Goal: Information Seeking & Learning: Learn about a topic

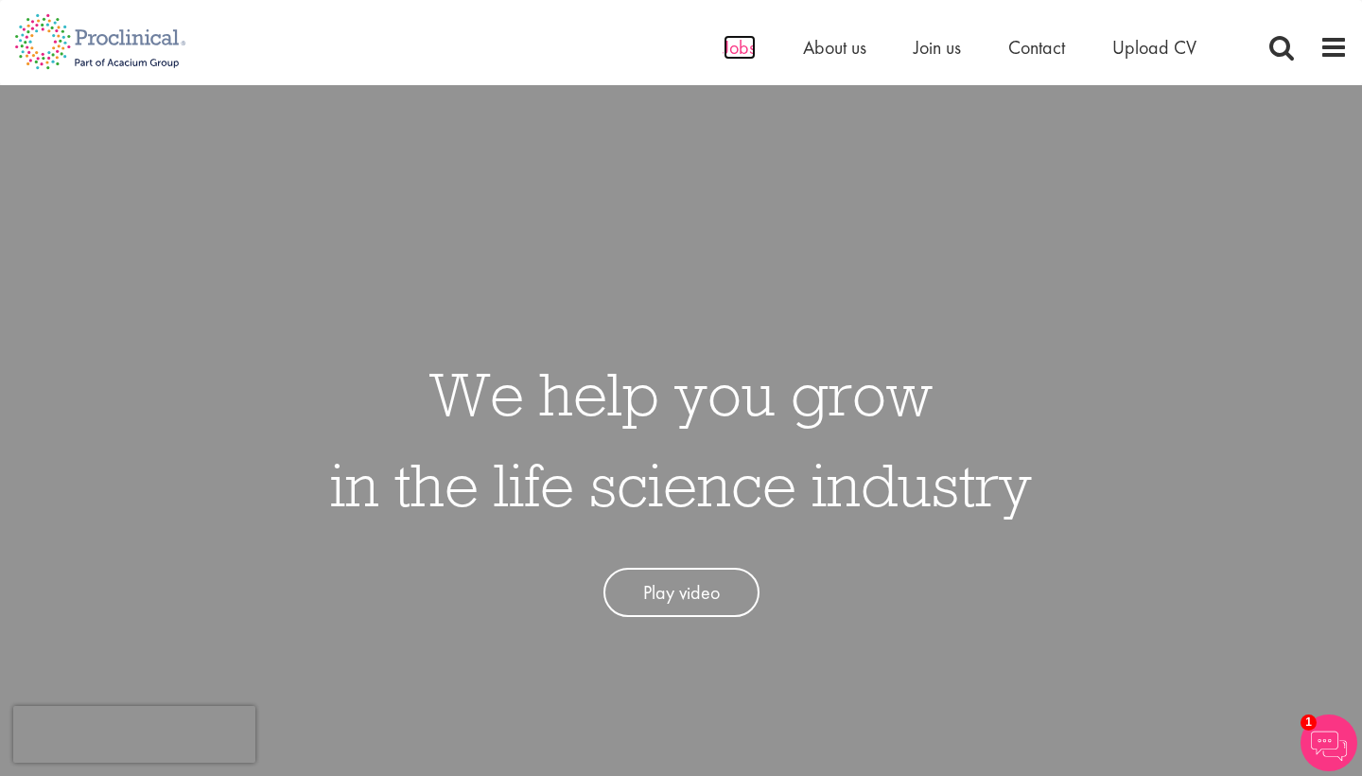
click at [743, 54] on span "Jobs" at bounding box center [740, 47] width 32 height 25
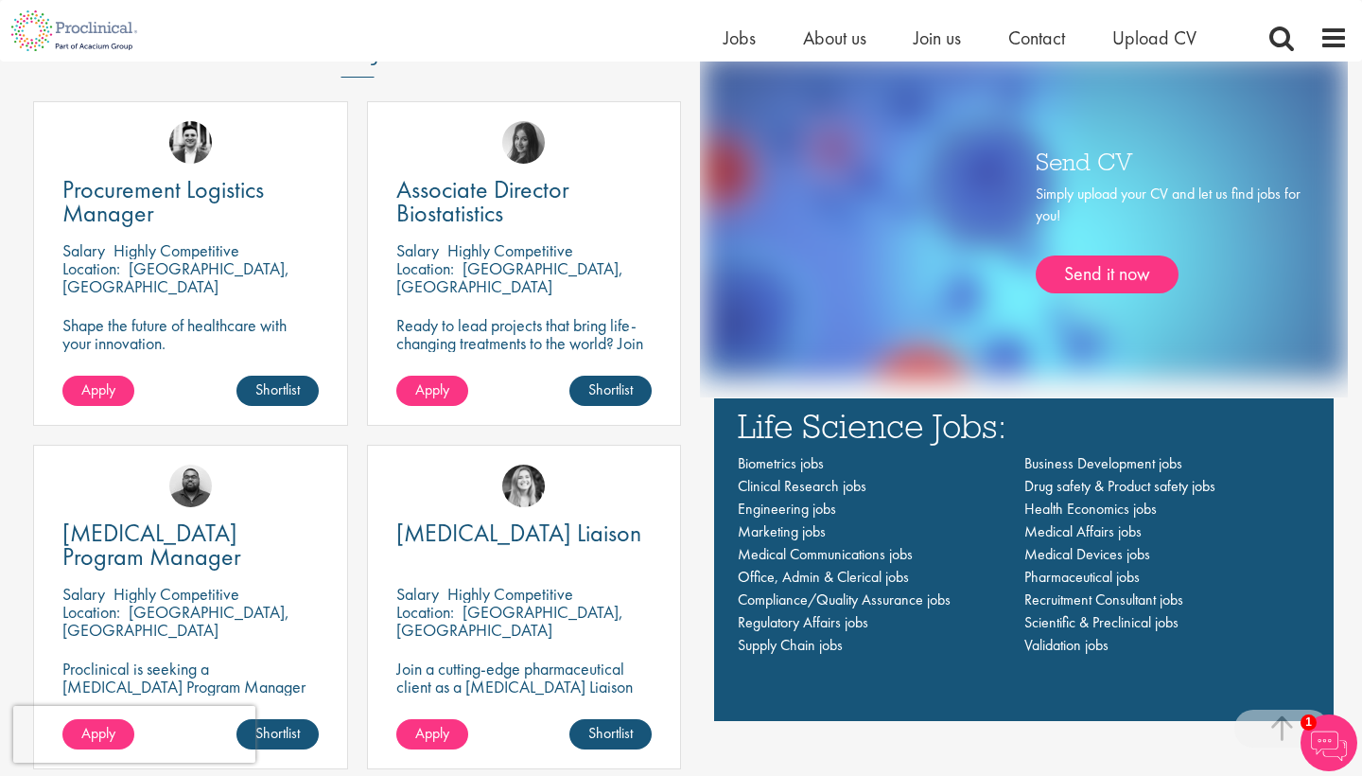
scroll to position [1217, 0]
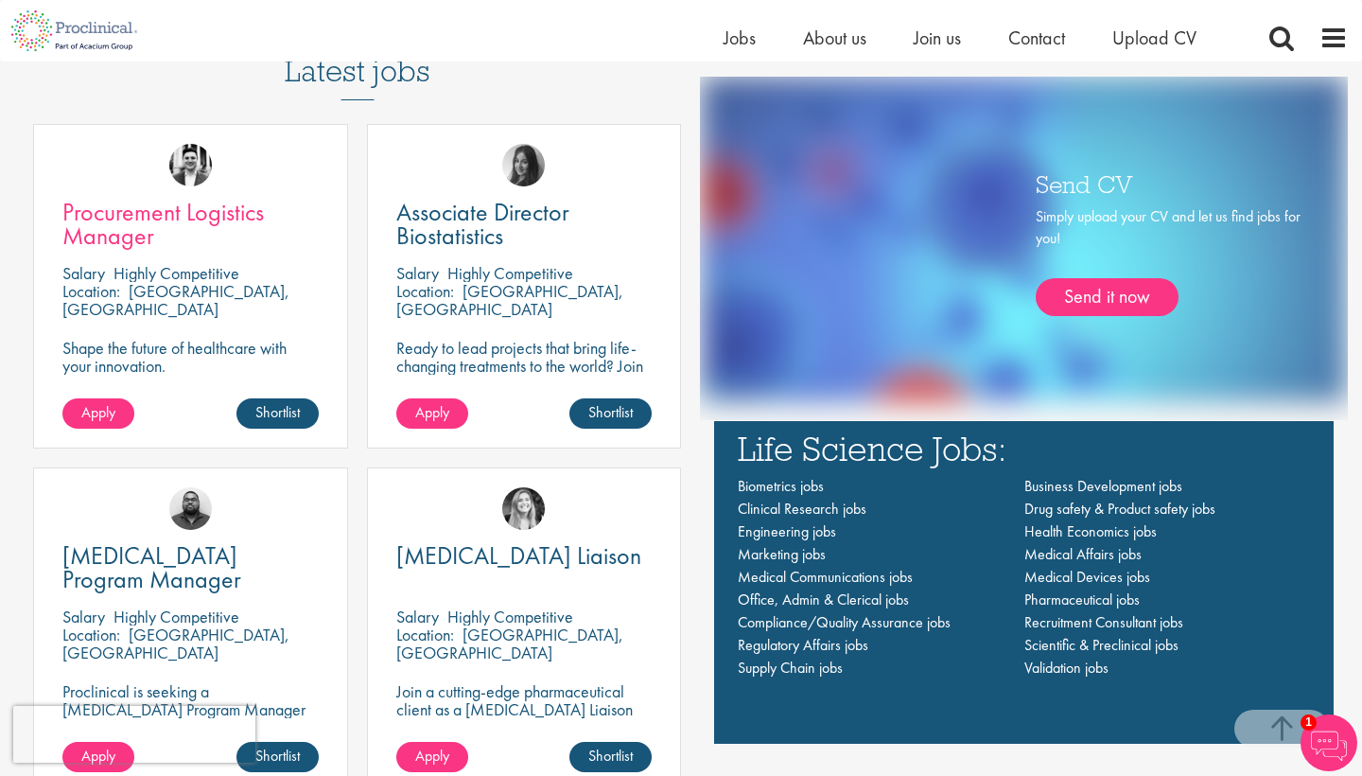
click at [168, 230] on link "Procurement Logistics Manager" at bounding box center [190, 224] width 256 height 47
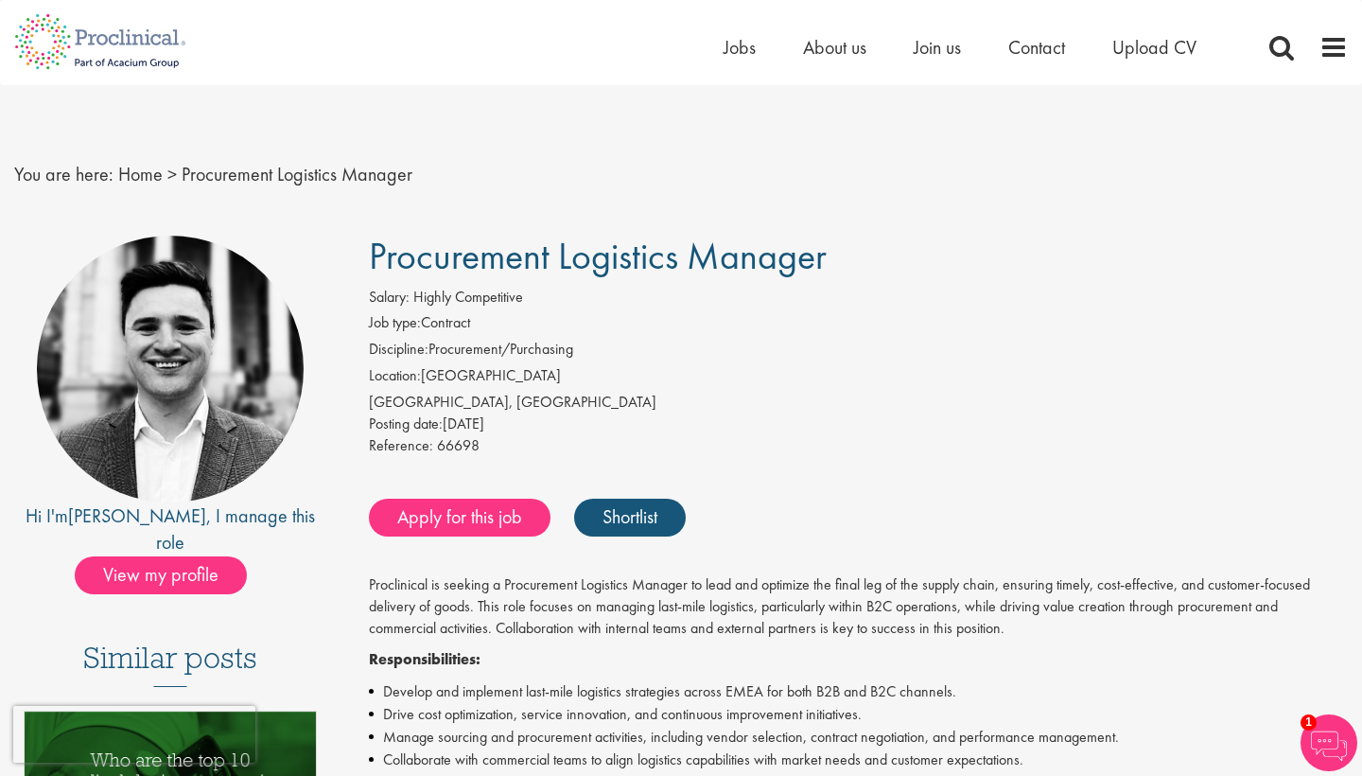
click at [96, 178] on span "You are here:" at bounding box center [63, 174] width 99 height 25
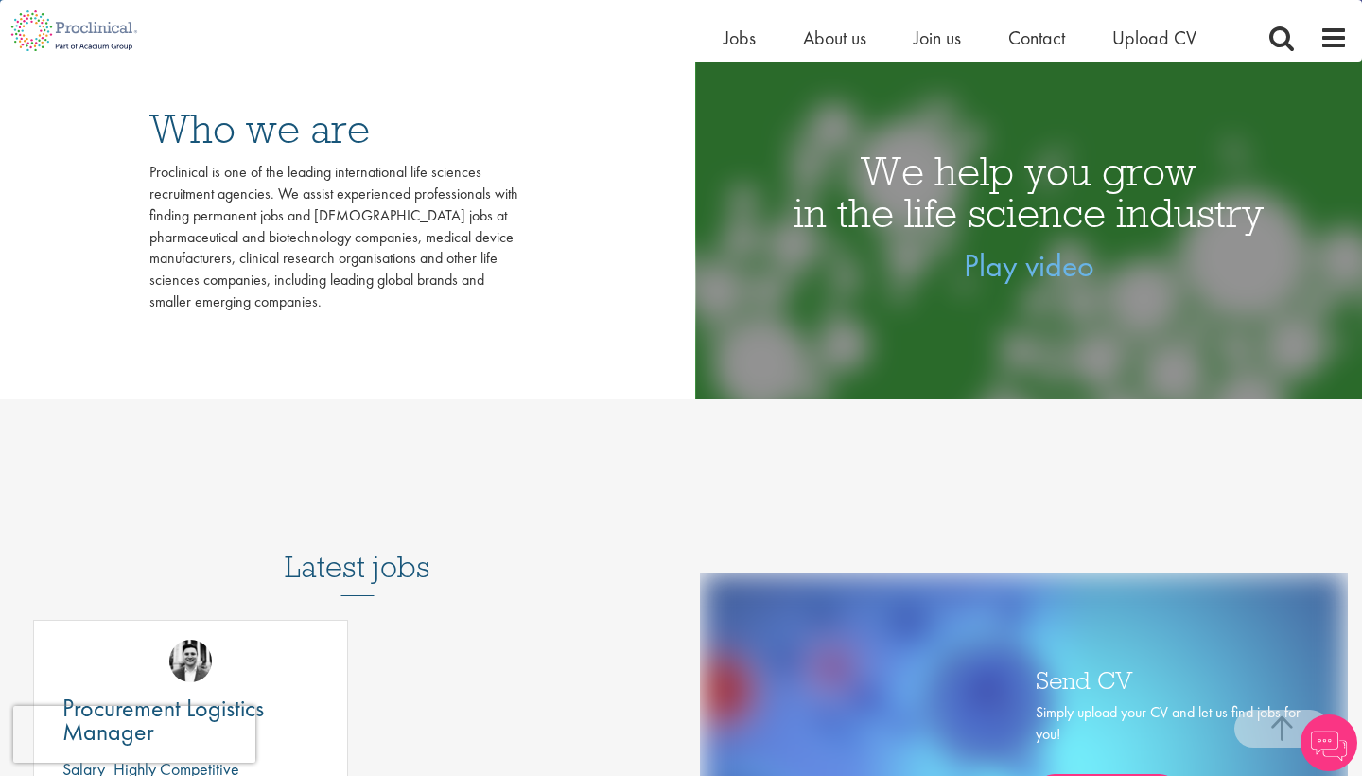
scroll to position [610, 0]
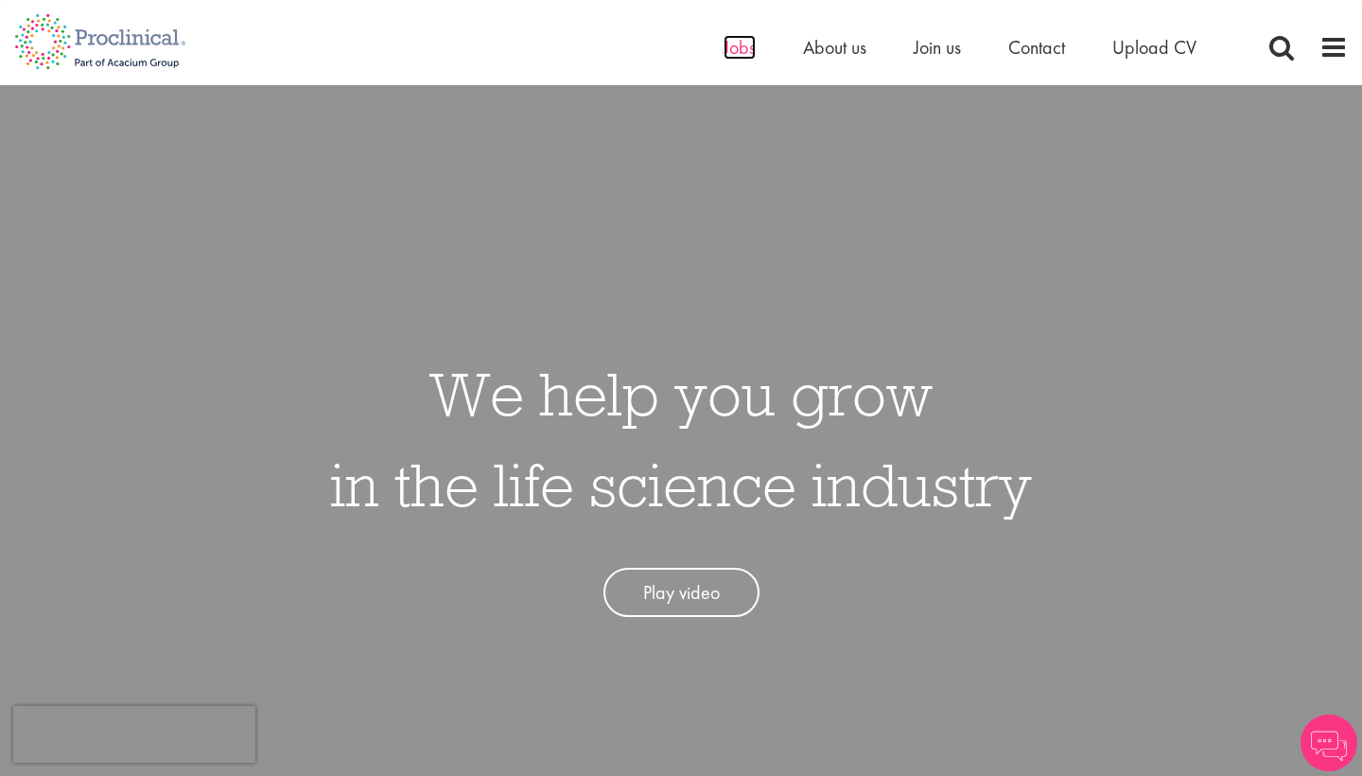
click at [725, 50] on span "Jobs" at bounding box center [740, 47] width 32 height 25
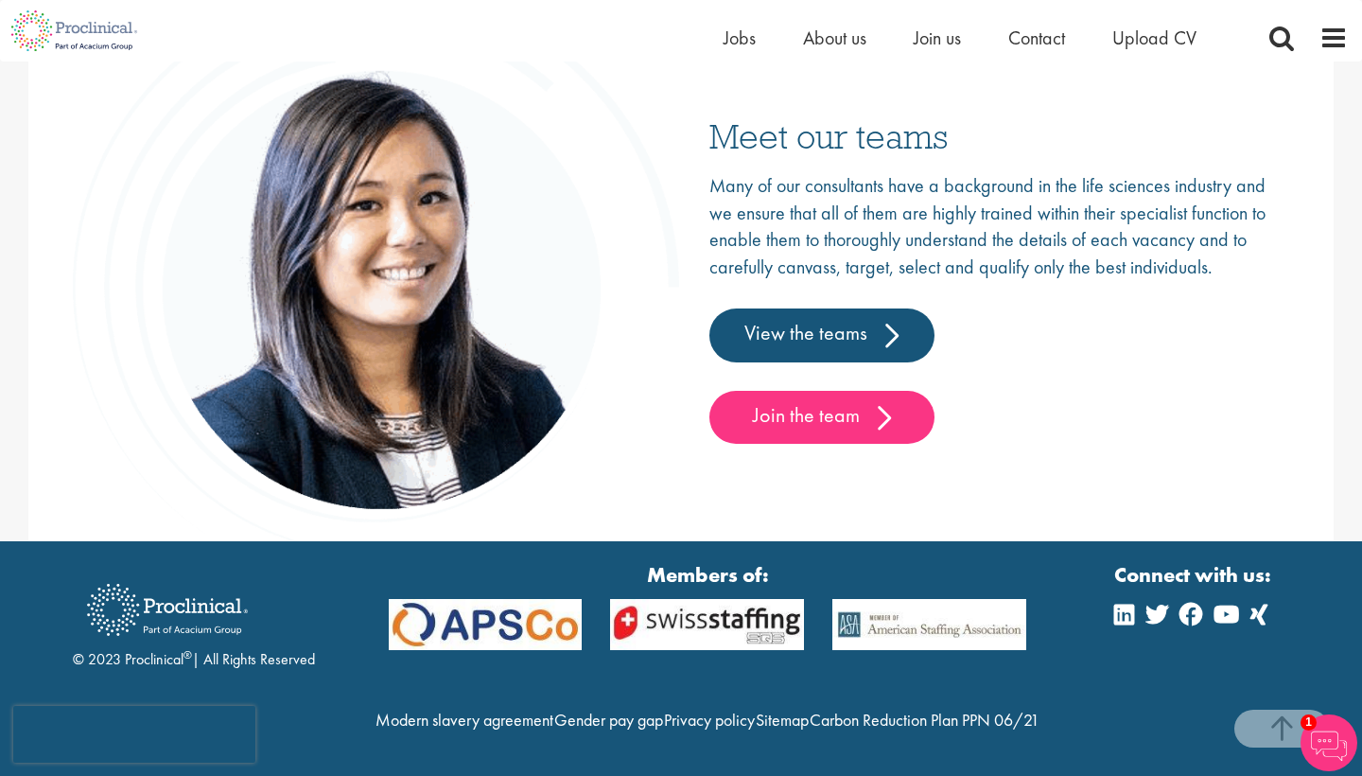
scroll to position [2973, 0]
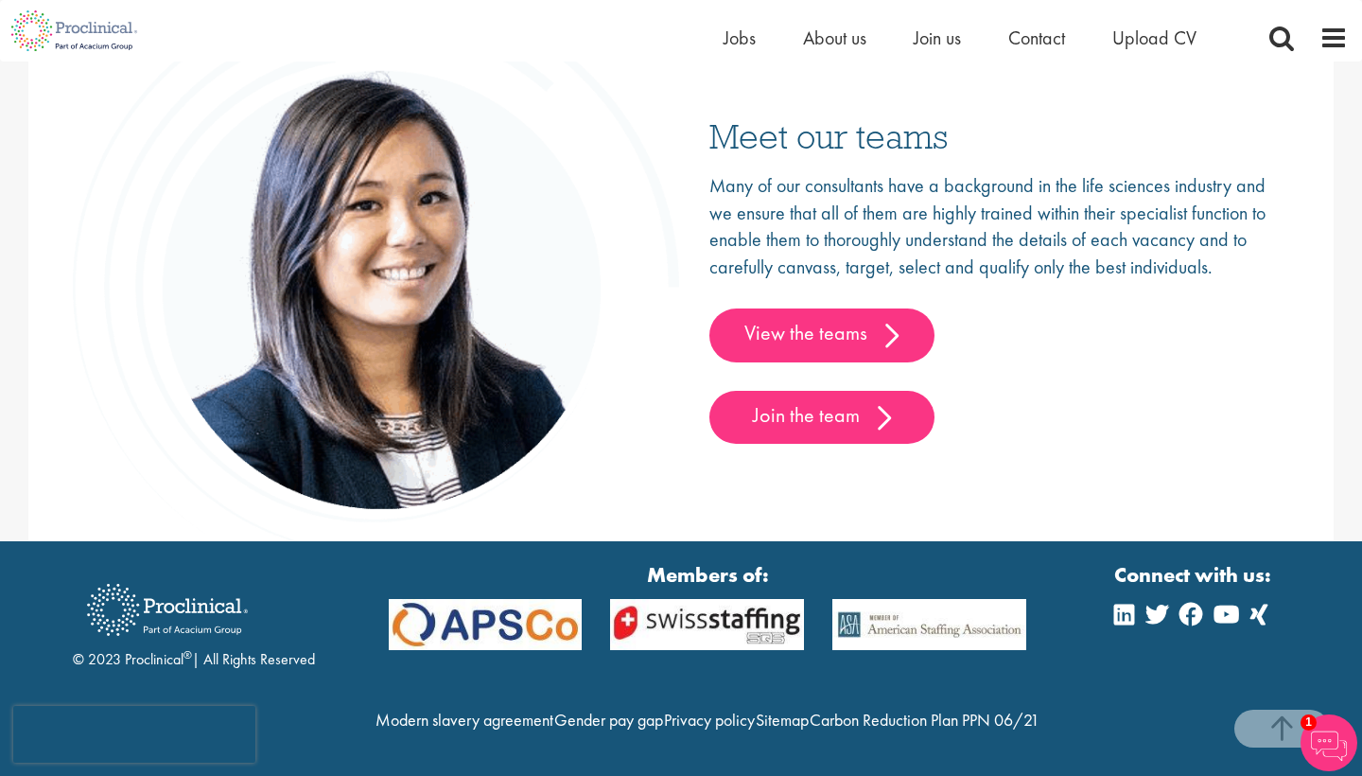
click at [812, 308] on link "View the teams" at bounding box center [821, 334] width 225 height 53
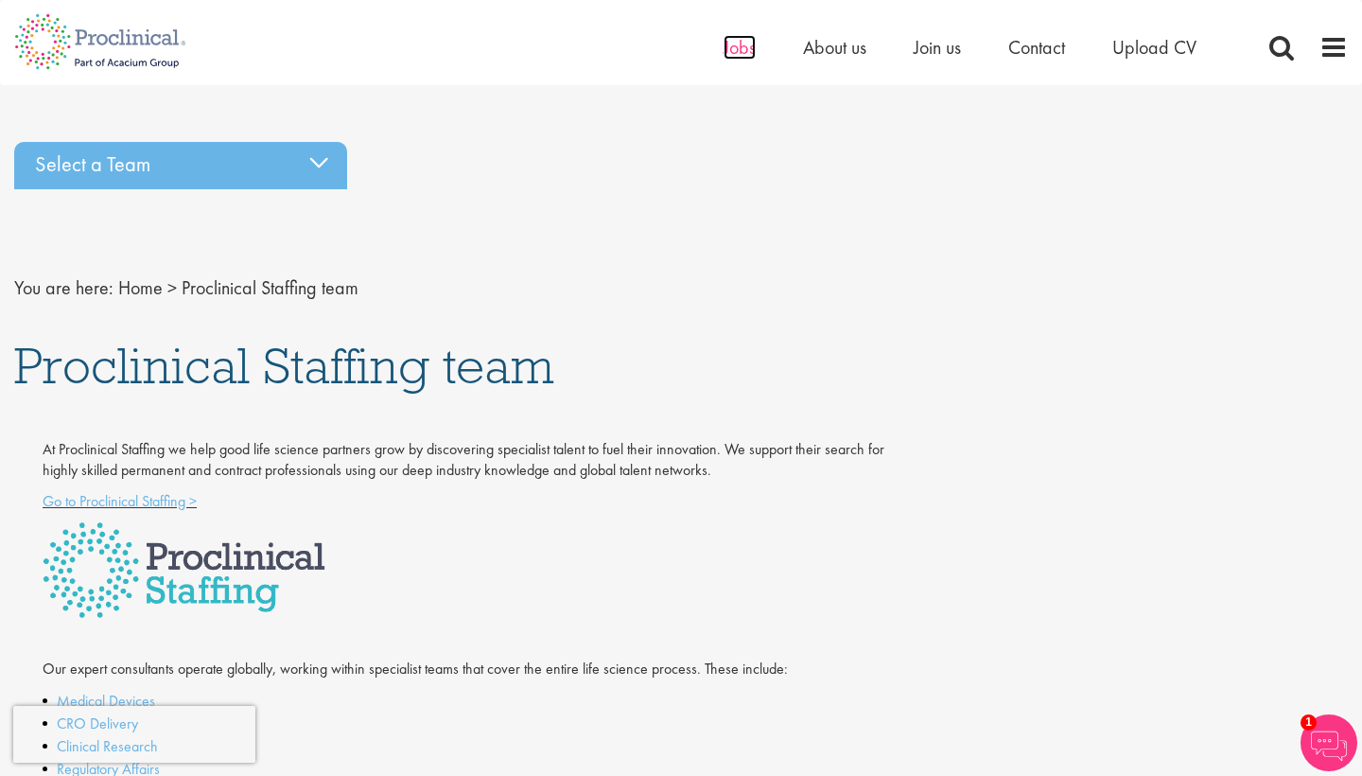
click at [727, 47] on span "Jobs" at bounding box center [740, 47] width 32 height 25
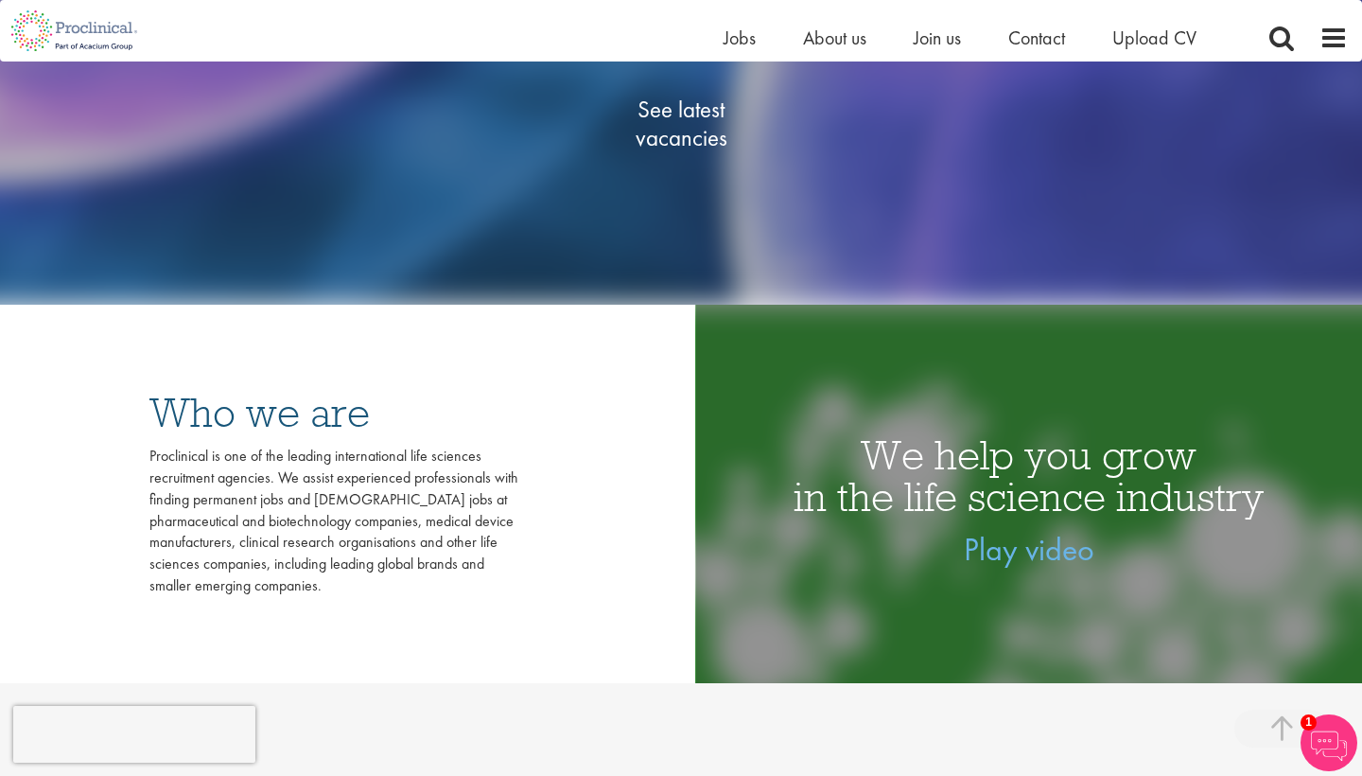
scroll to position [260, 0]
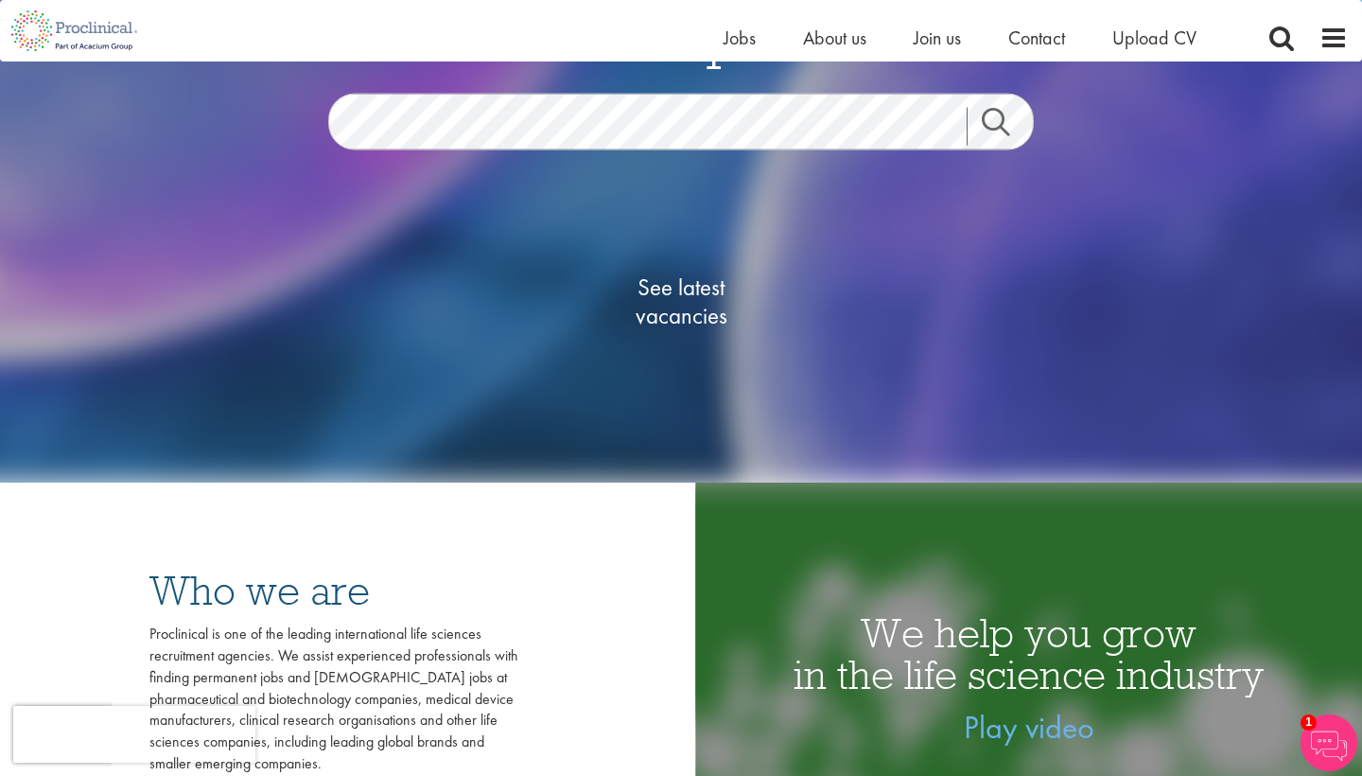
click at [687, 316] on span "See latest vacancies" at bounding box center [680, 301] width 189 height 57
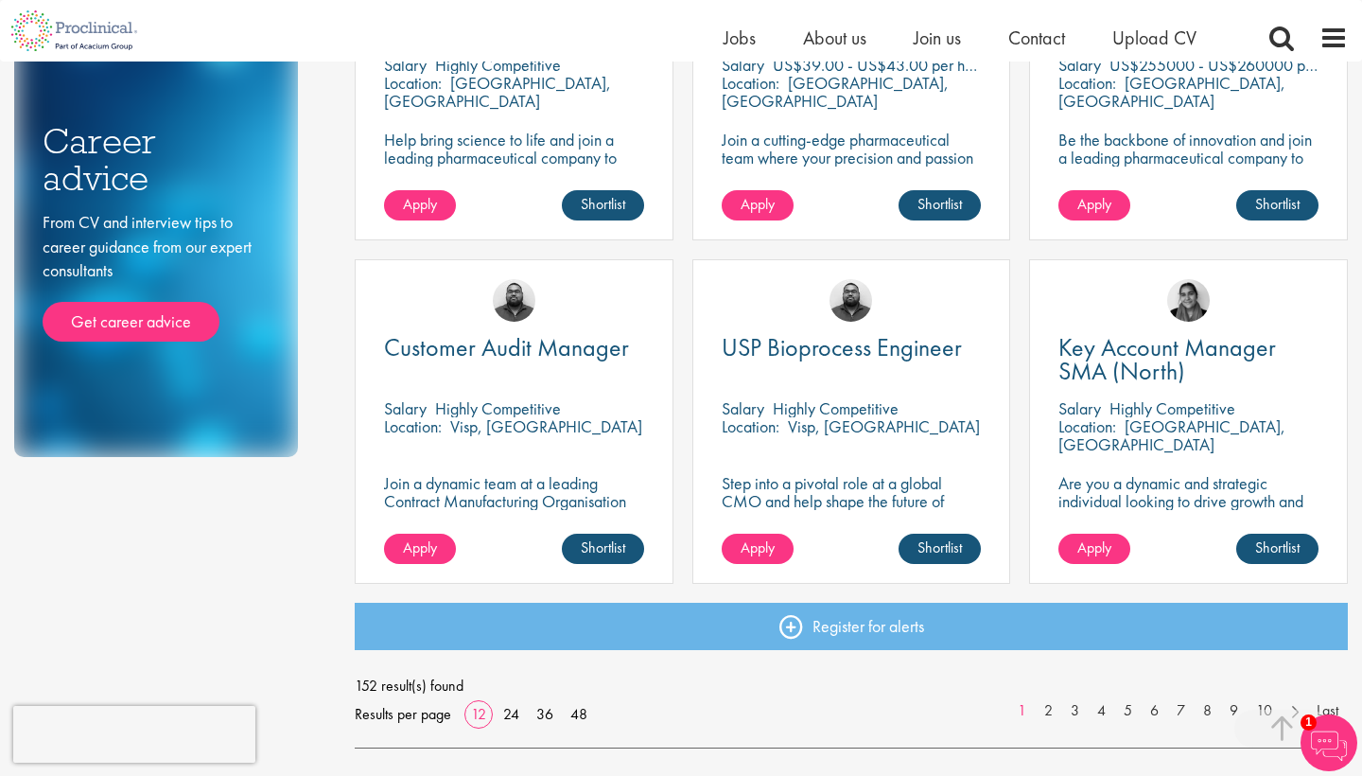
scroll to position [1207, 0]
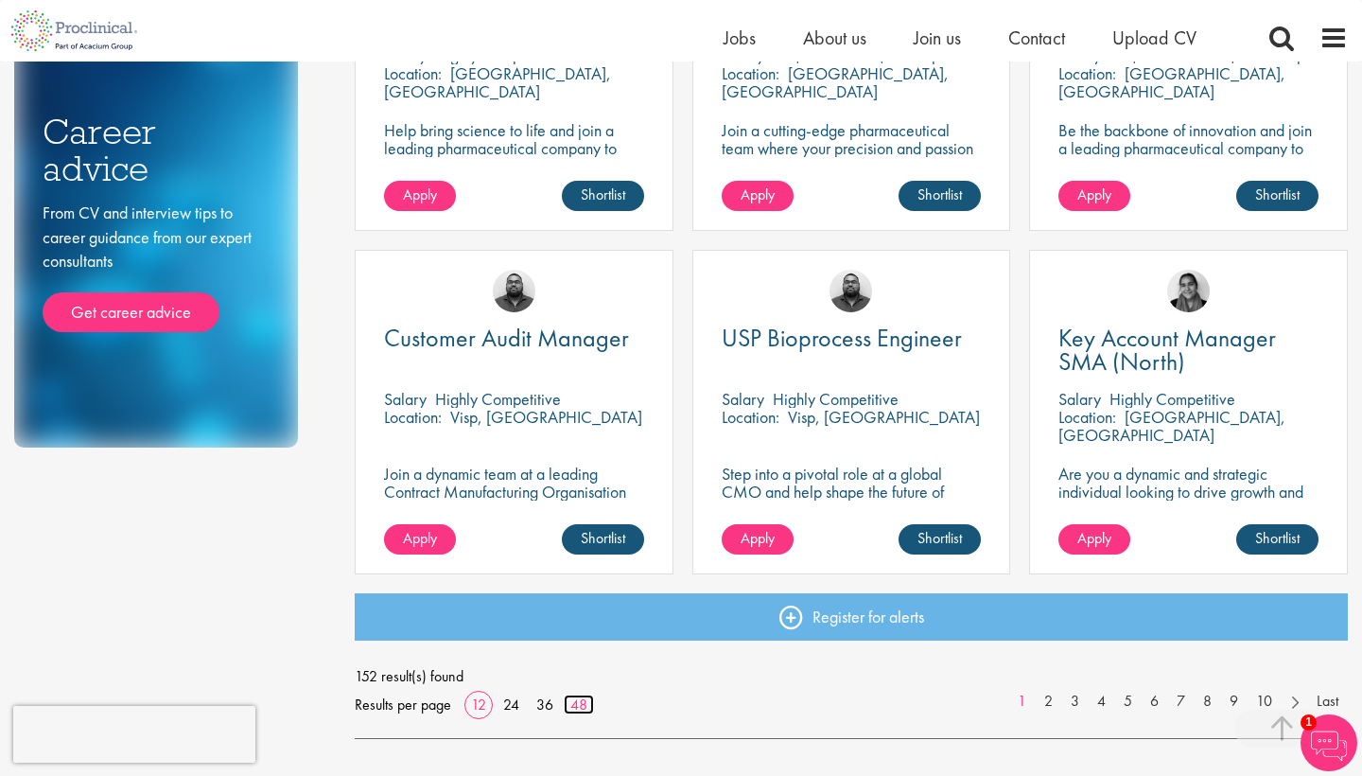
click at [577, 708] on link "48" at bounding box center [579, 704] width 30 height 20
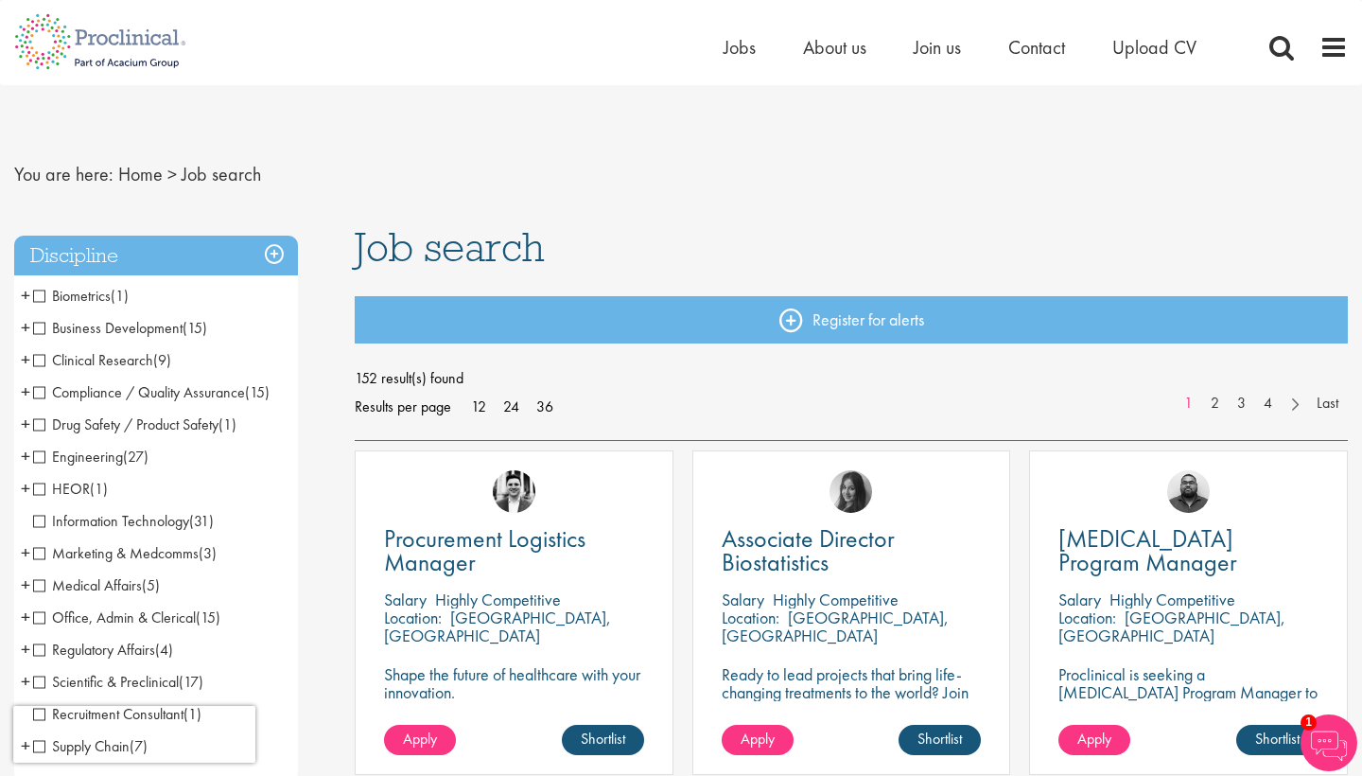
scroll to position [44, 0]
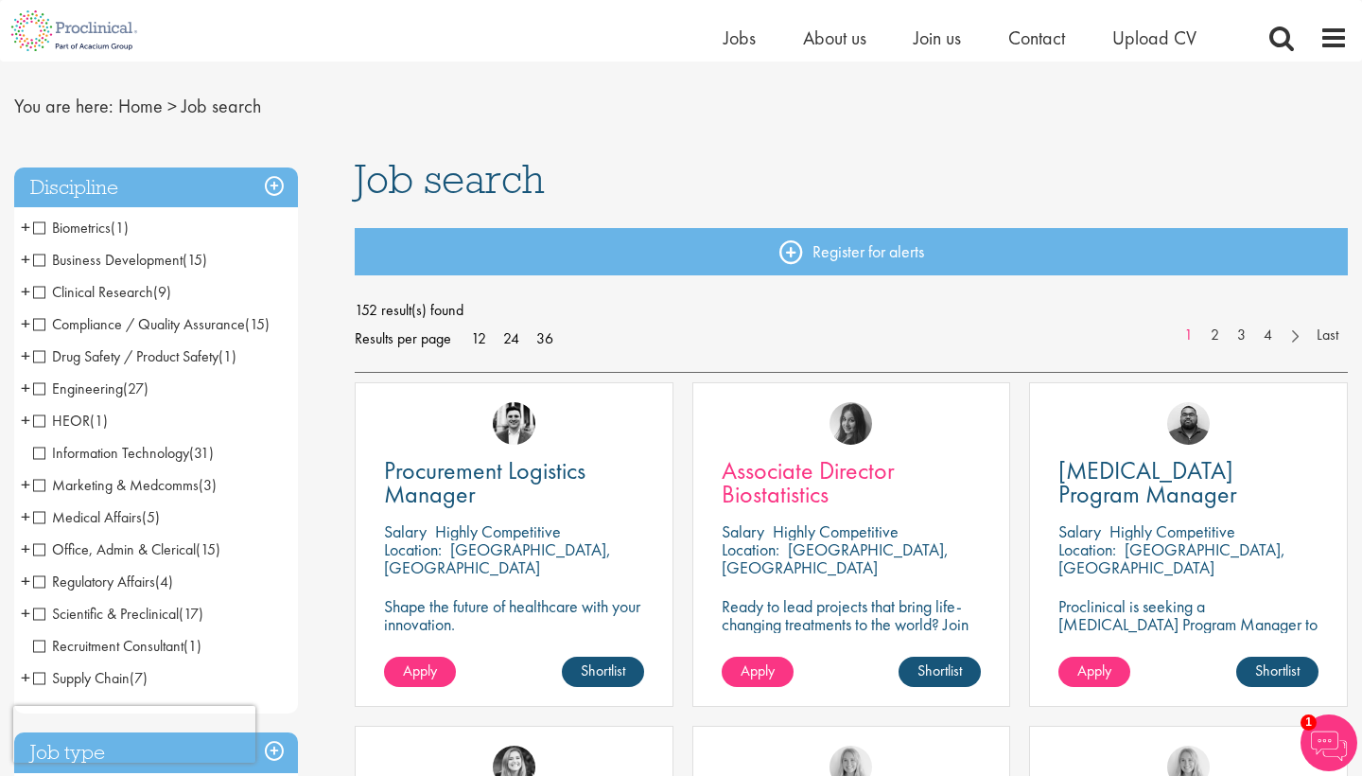
click at [786, 490] on span "Associate Director Biostatistics" at bounding box center [808, 482] width 173 height 56
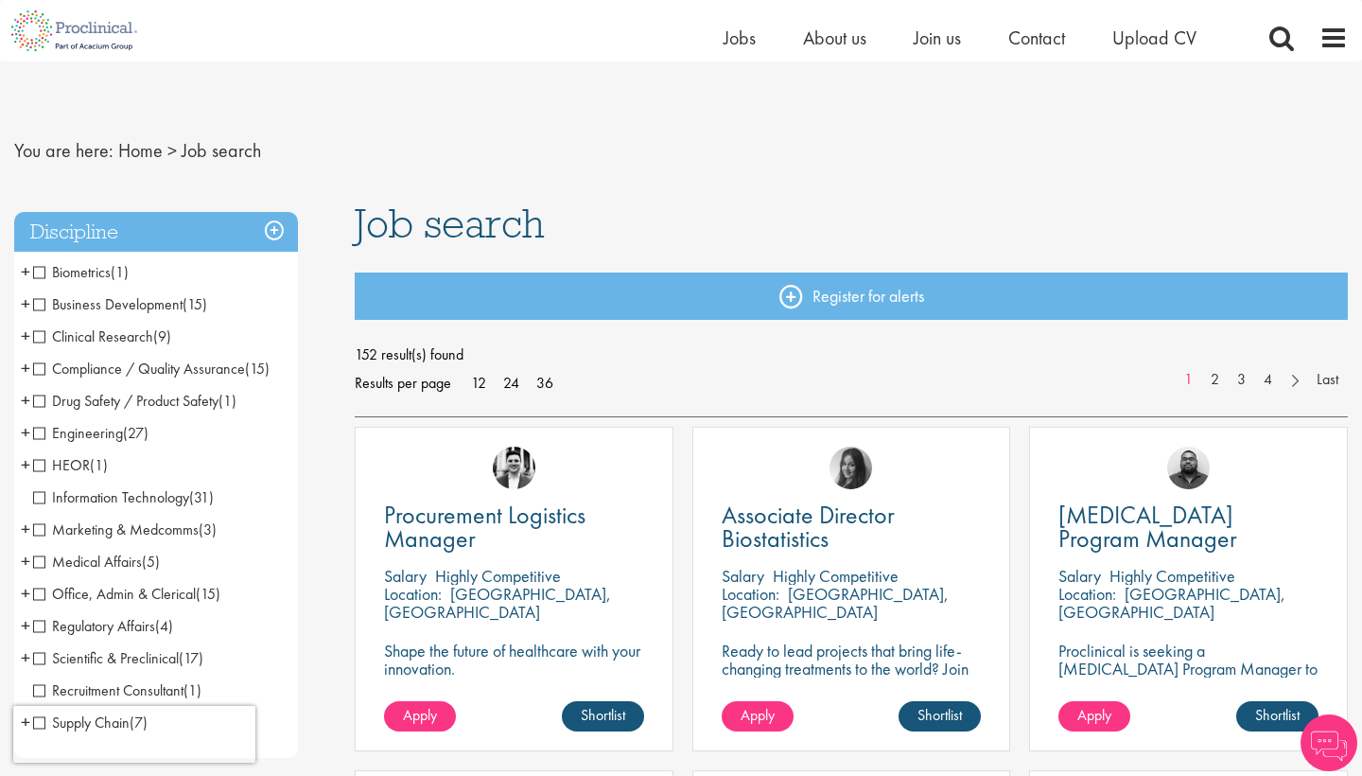
scroll to position [44, 0]
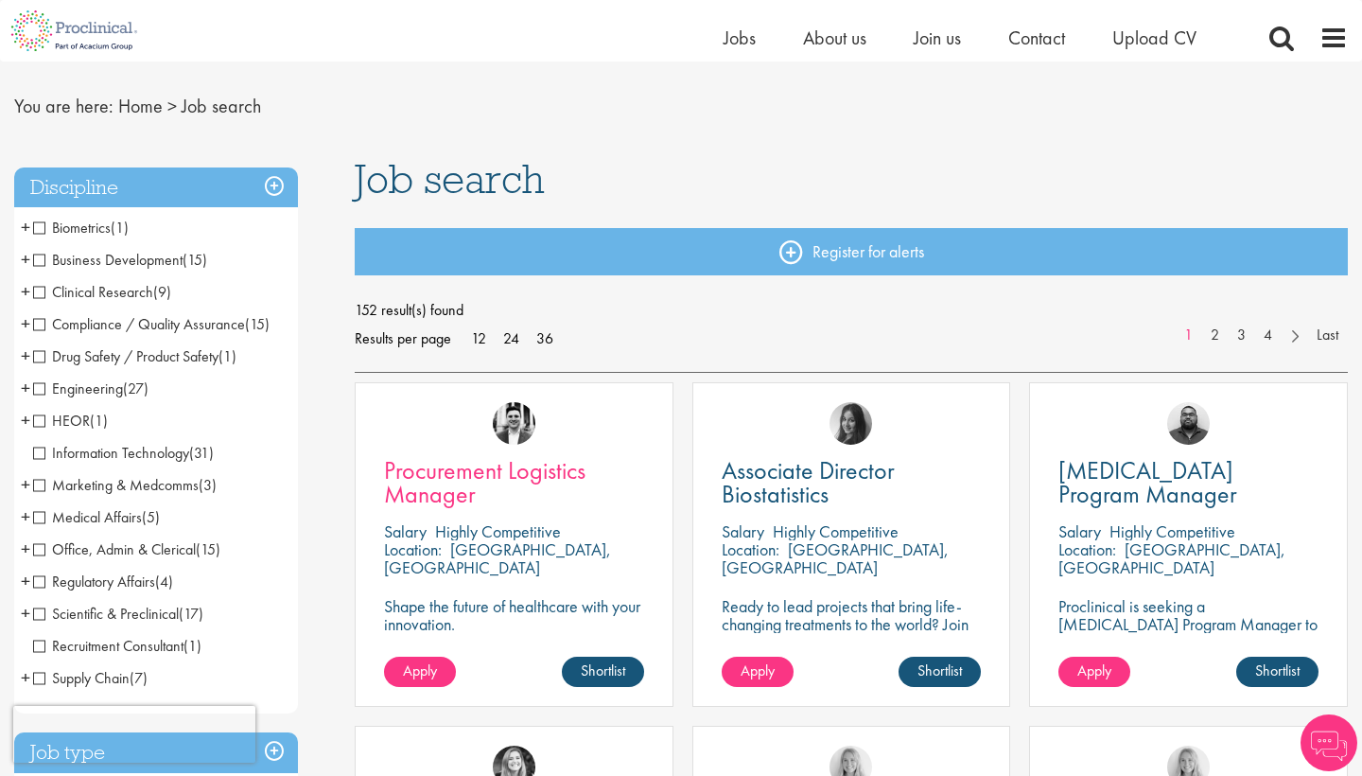
click at [449, 484] on span "Procurement Logistics Manager" at bounding box center [484, 482] width 201 height 56
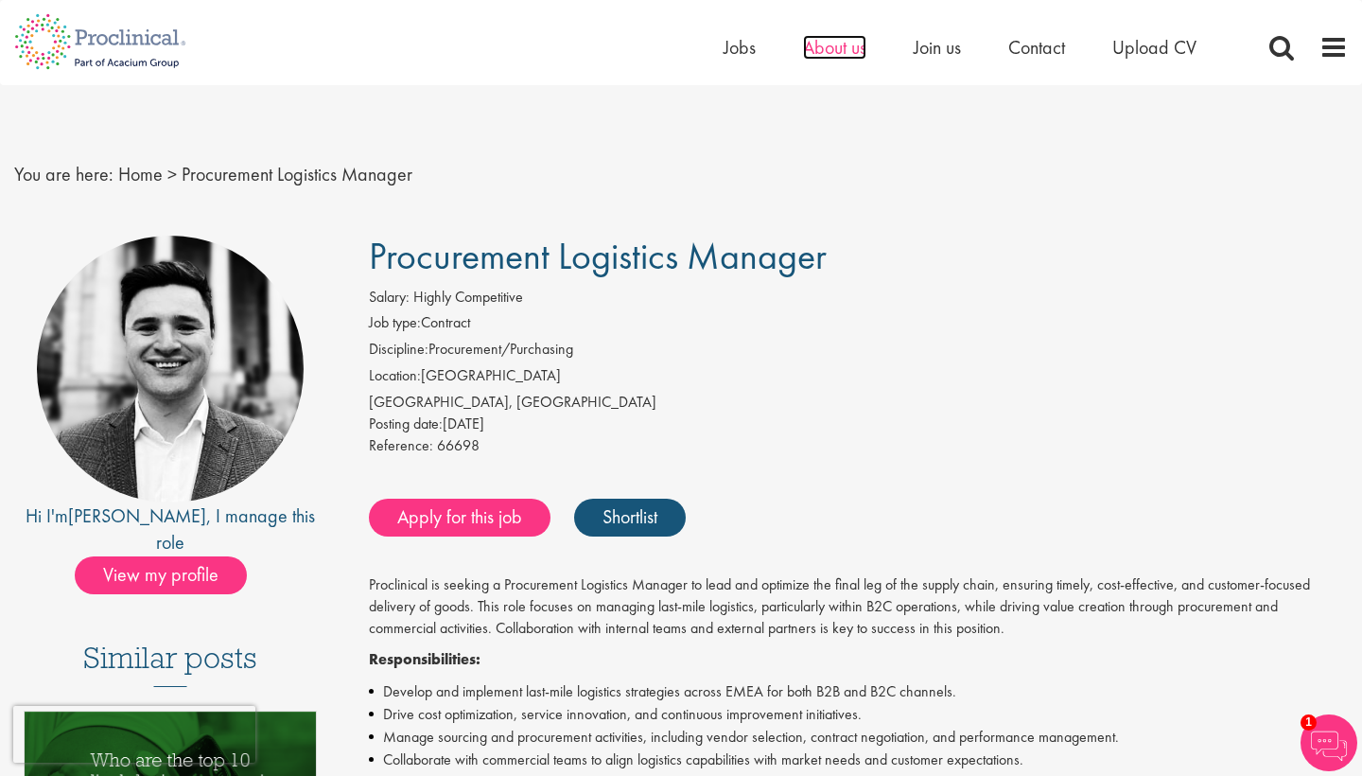
click at [850, 51] on span "About us" at bounding box center [834, 47] width 63 height 25
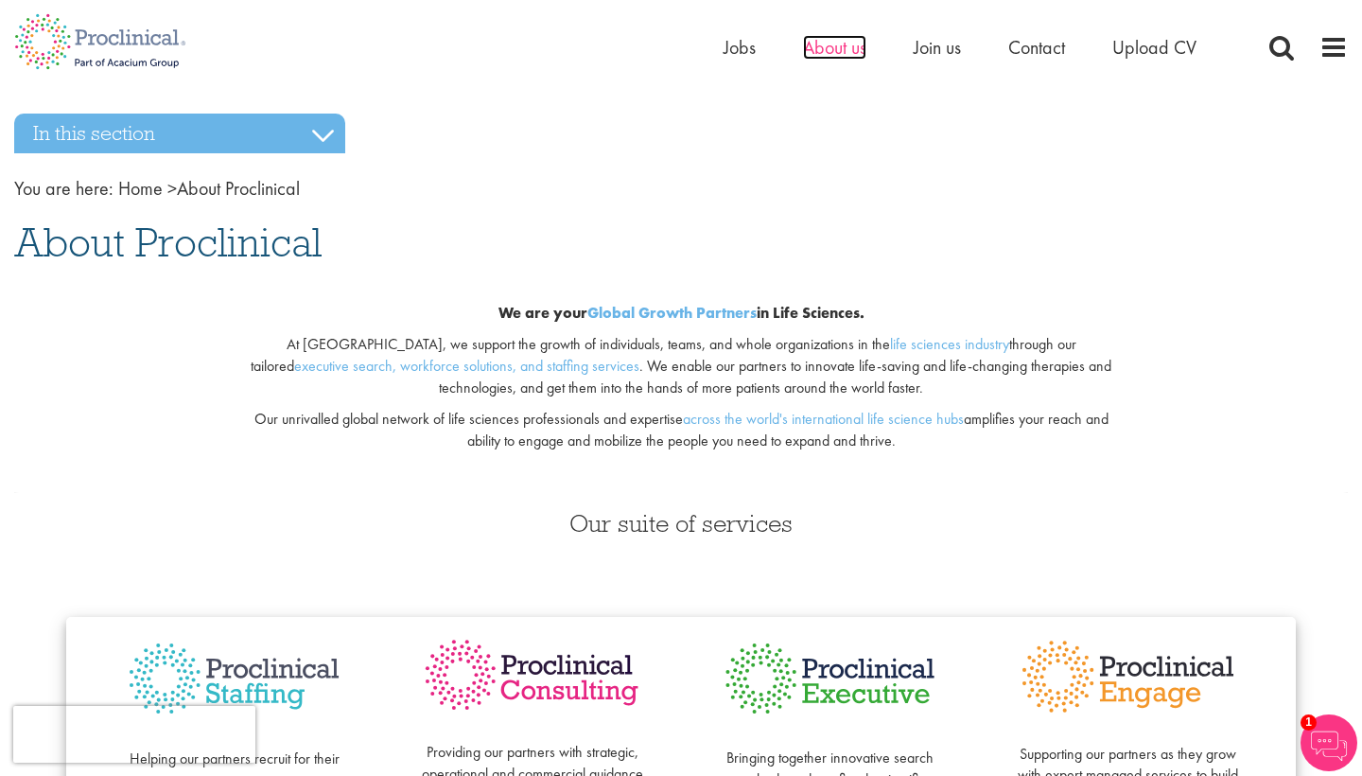
click at [843, 59] on span "About us" at bounding box center [834, 47] width 63 height 25
click at [138, 190] on link "Home" at bounding box center [140, 188] width 44 height 25
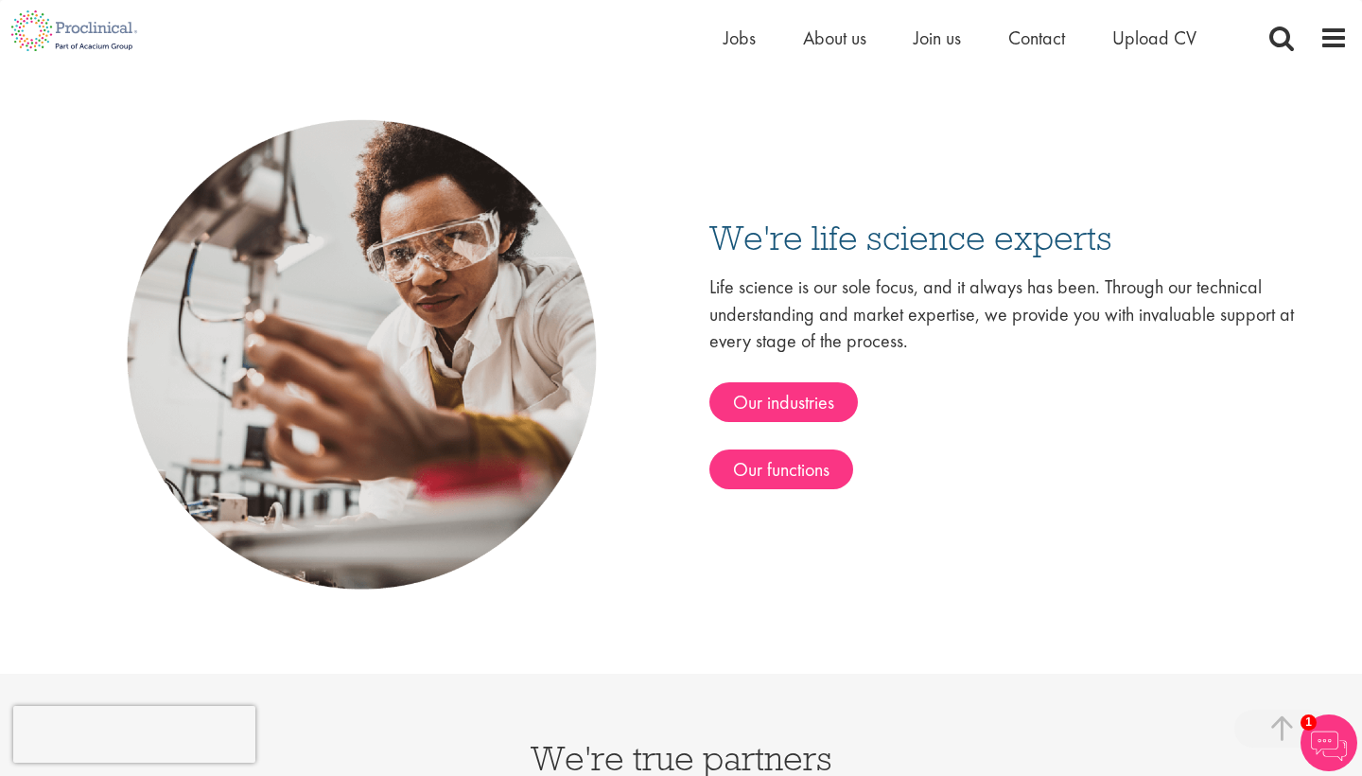
scroll to position [2915, 0]
